Goal: Complete application form: Complete application form

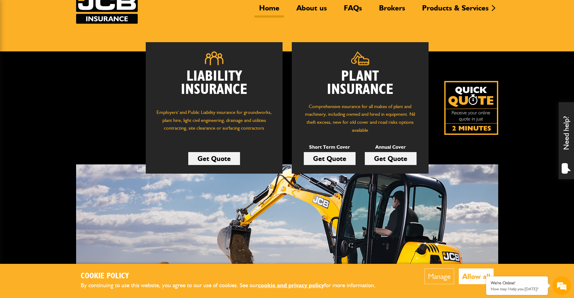
scroll to position [52, 0]
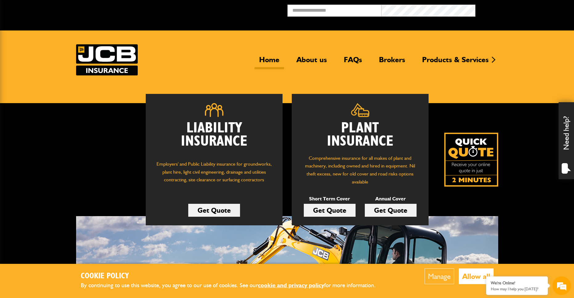
click at [338, 210] on link "Get Quote" at bounding box center [330, 210] width 52 height 13
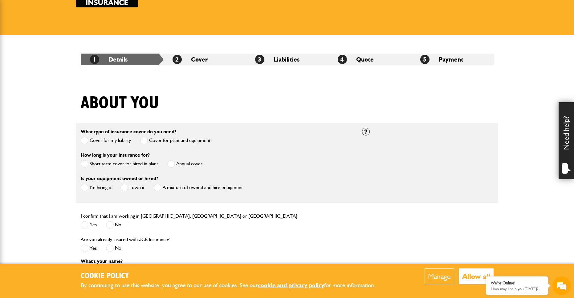
scroll to position [70, 0]
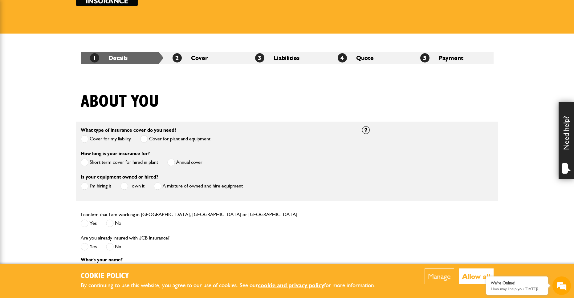
click at [86, 162] on span at bounding box center [85, 163] width 8 height 8
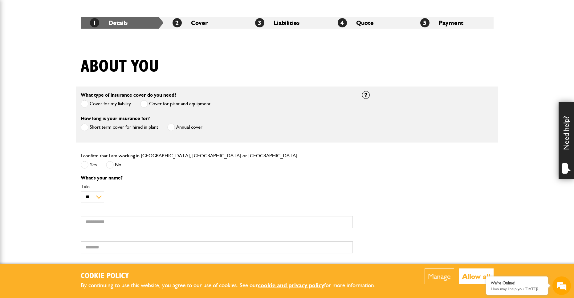
scroll to position [106, 0]
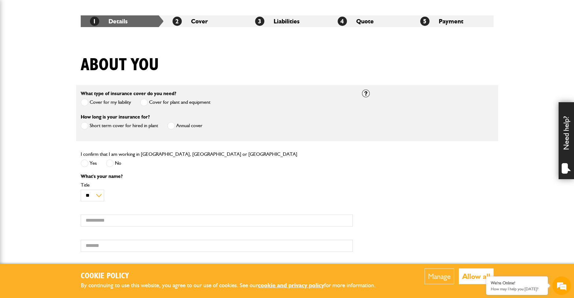
click at [83, 163] on span at bounding box center [85, 164] width 8 height 8
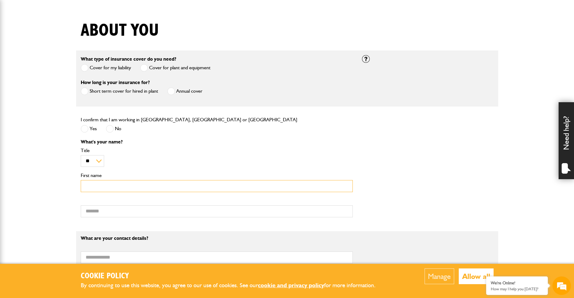
click at [129, 187] on input "First name" at bounding box center [217, 186] width 272 height 12
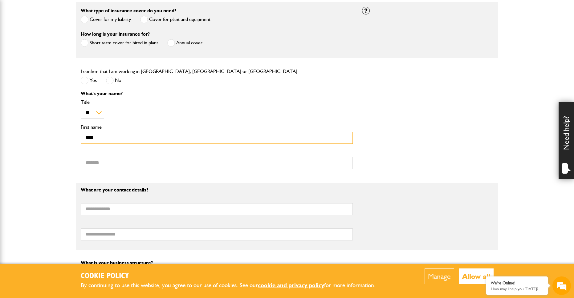
scroll to position [185, 0]
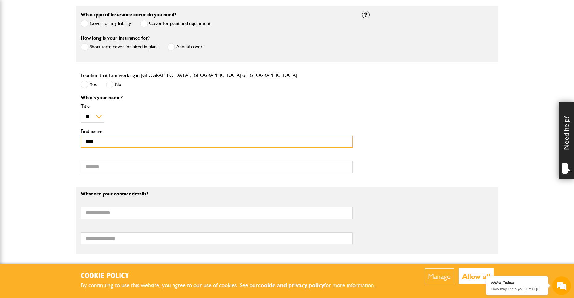
type input "****"
click at [127, 167] on input "Surname" at bounding box center [217, 167] width 272 height 12
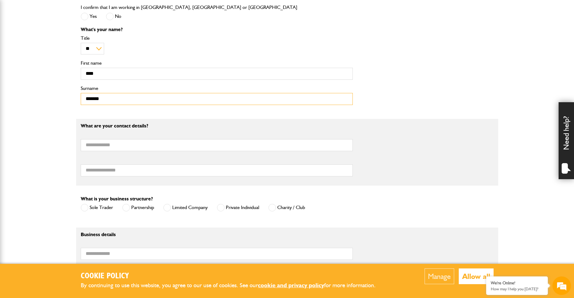
scroll to position [254, 0]
type input "*******"
click at [123, 145] on input "Email address" at bounding box center [217, 145] width 272 height 12
type input "**********"
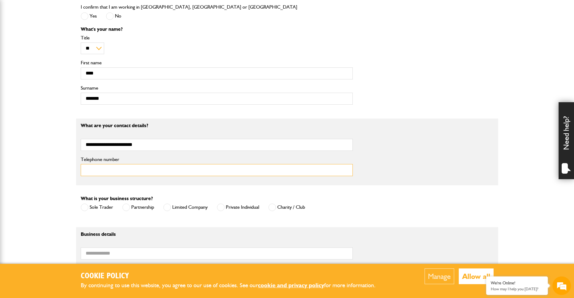
click at [140, 170] on input "Telephone number" at bounding box center [217, 170] width 272 height 12
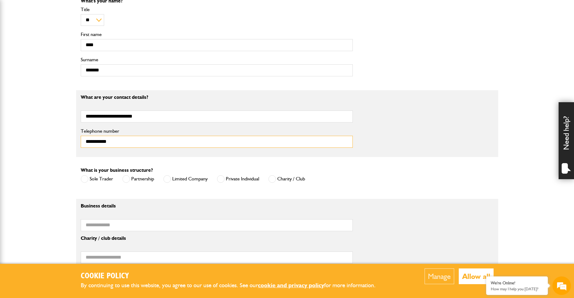
scroll to position [288, 0]
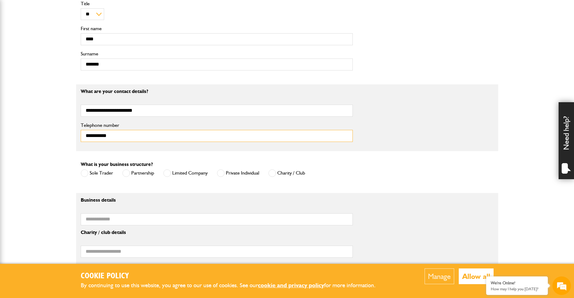
type input "**********"
click at [221, 173] on span at bounding box center [221, 174] width 8 height 8
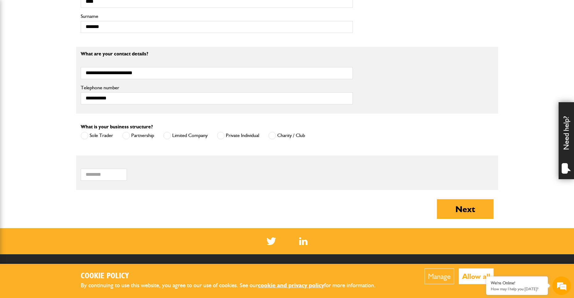
scroll to position [336, 0]
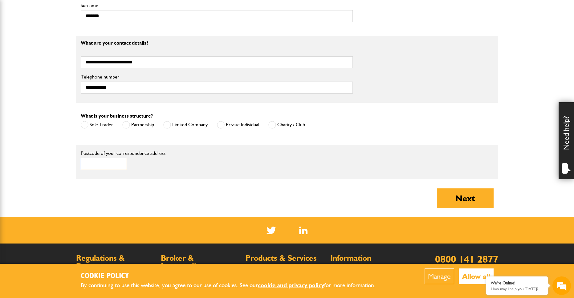
click at [107, 166] on input "Postcode of your correspondence address" at bounding box center [104, 164] width 46 height 12
type input "******"
click at [456, 198] on button "Next" at bounding box center [465, 199] width 57 height 20
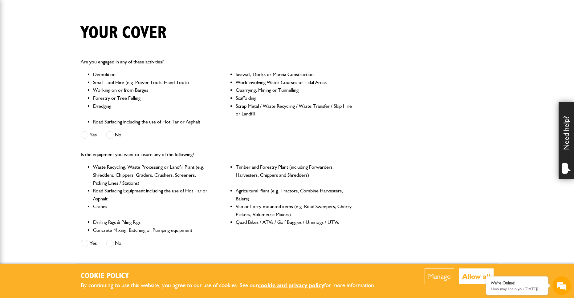
click at [111, 133] on span at bounding box center [110, 135] width 8 height 8
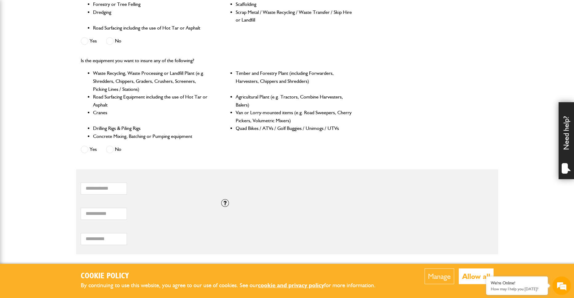
scroll to position [235, 0]
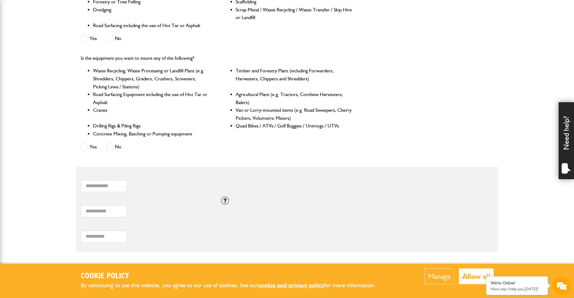
click at [111, 146] on span at bounding box center [110, 147] width 8 height 8
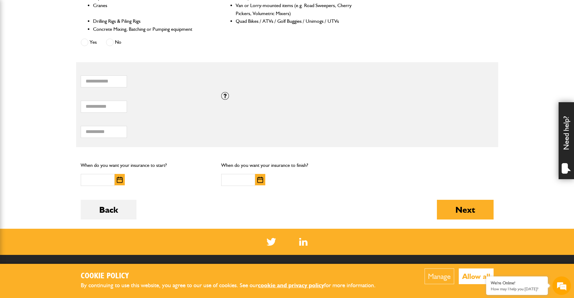
scroll to position [341, 0]
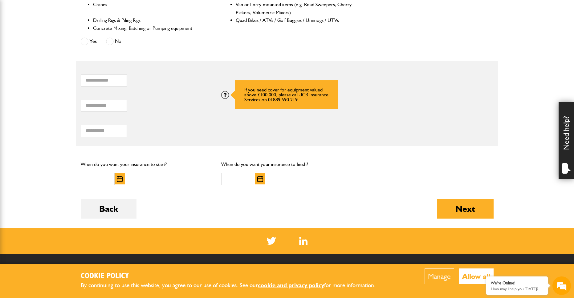
click at [224, 94] on div at bounding box center [225, 95] width 8 height 8
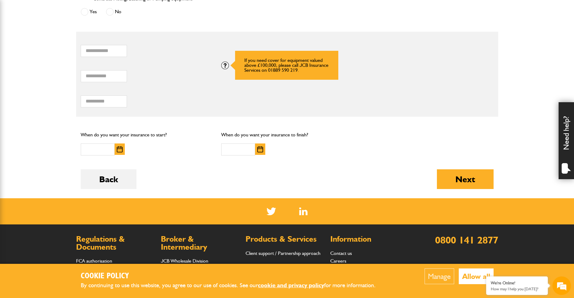
scroll to position [371, 0]
